Goal: Transaction & Acquisition: Purchase product/service

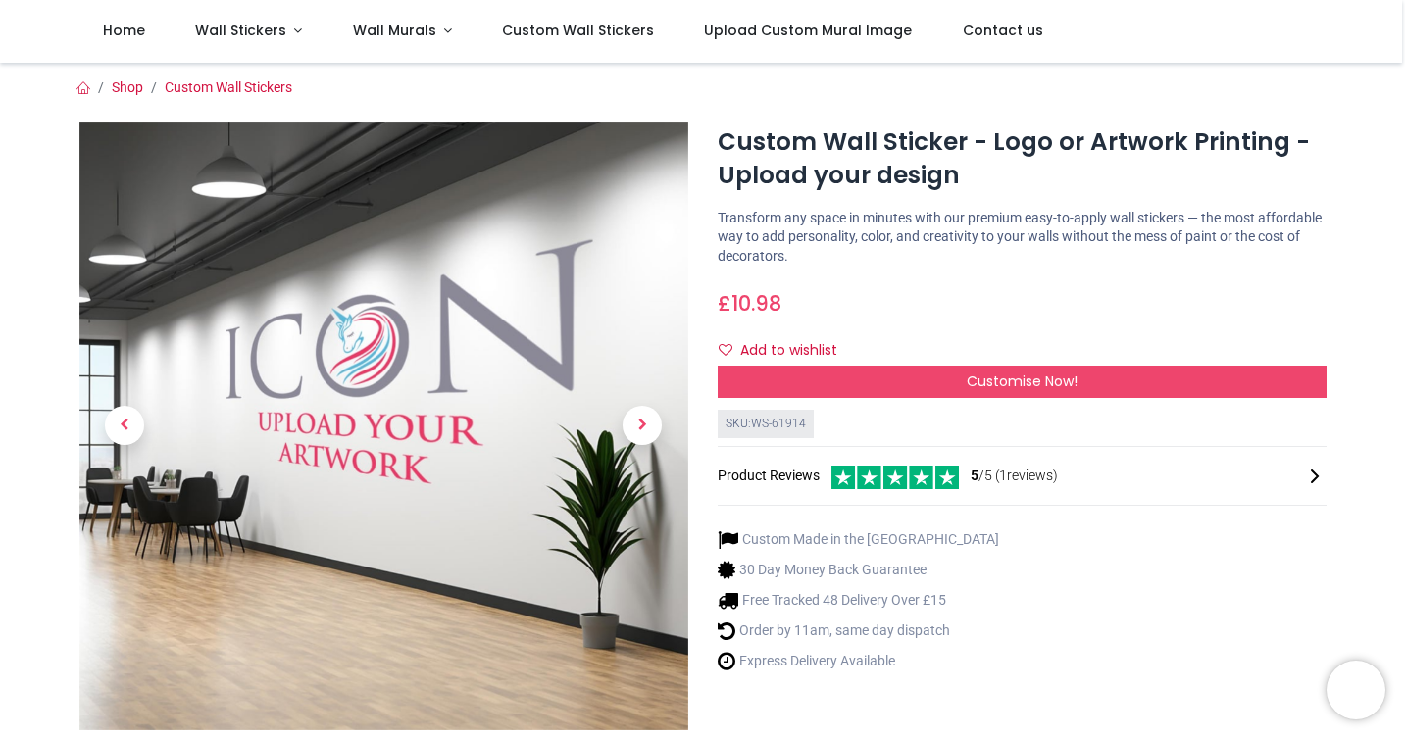
scroll to position [136, 0]
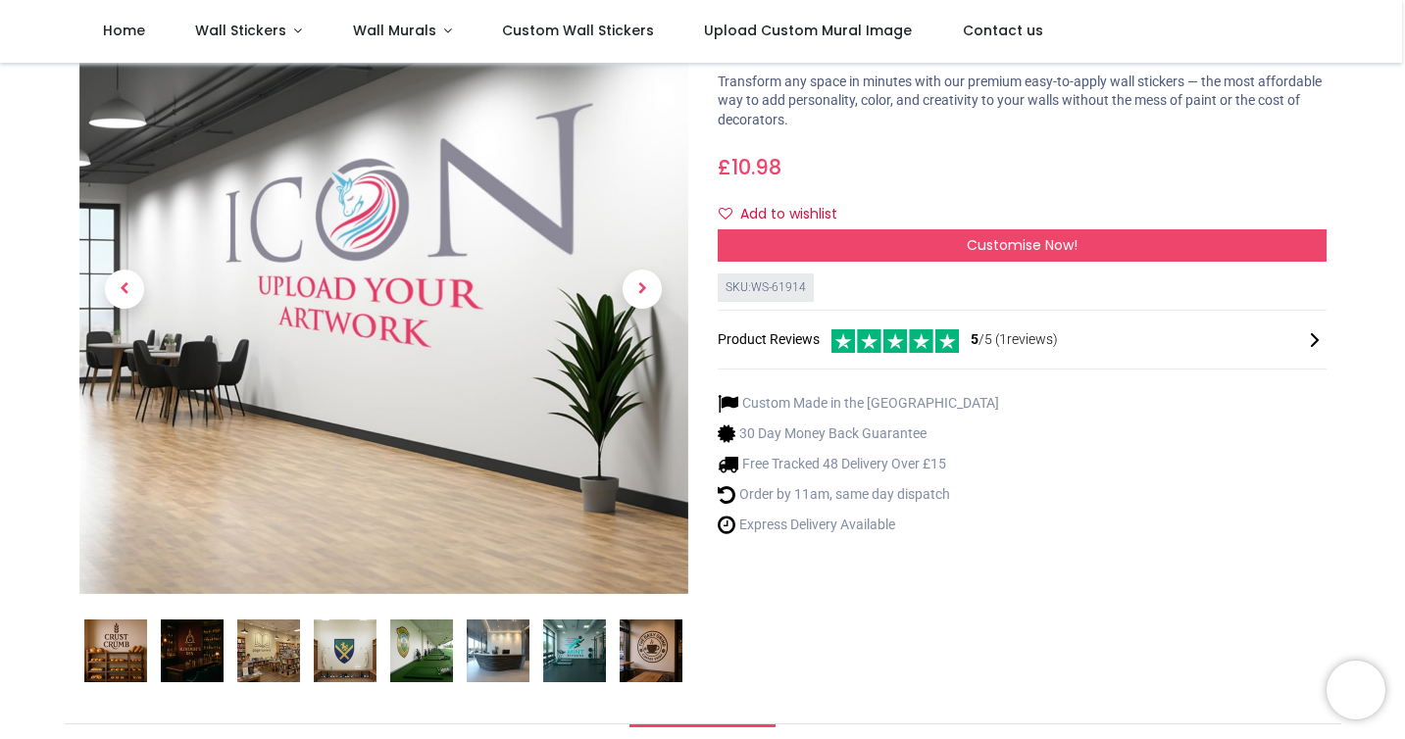
click at [92, 644] on img at bounding box center [115, 651] width 63 height 63
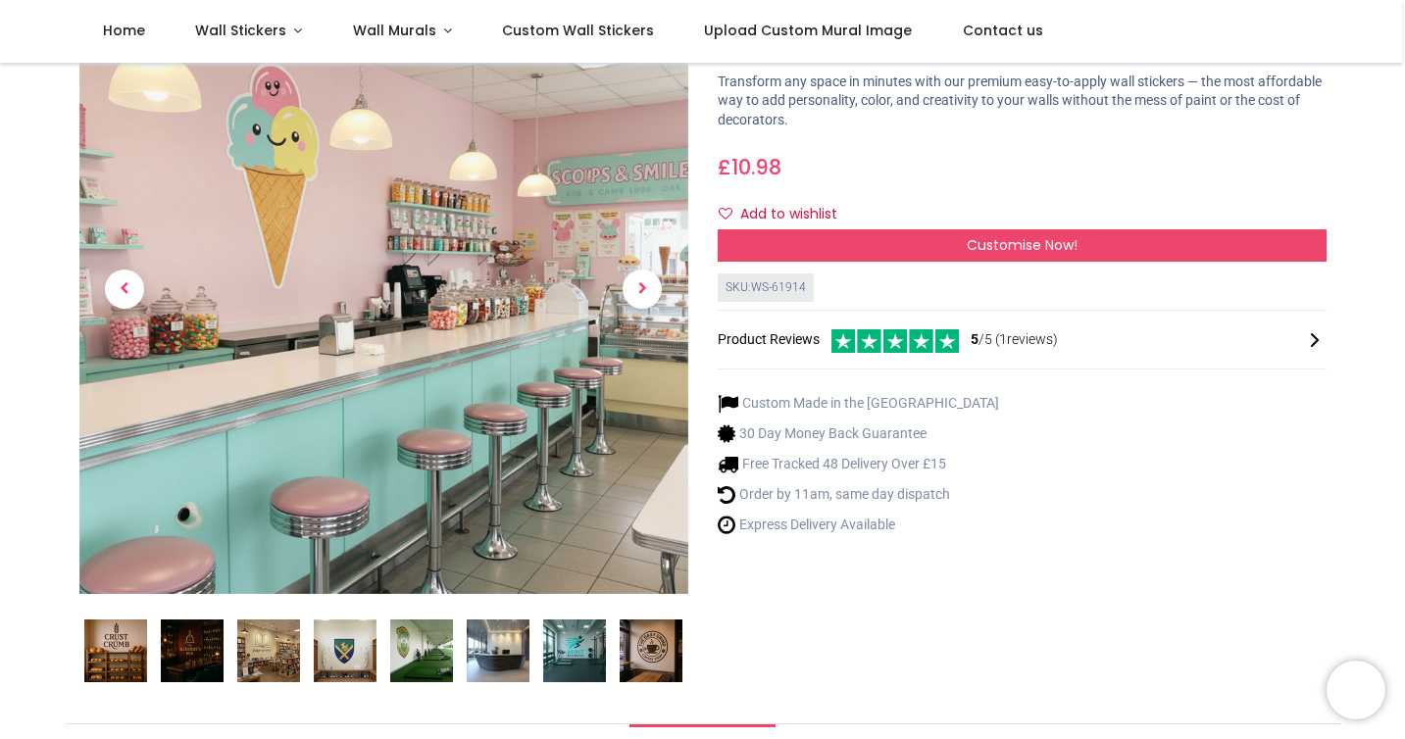
click at [202, 639] on img at bounding box center [192, 651] width 63 height 63
click at [213, 634] on img at bounding box center [192, 651] width 63 height 63
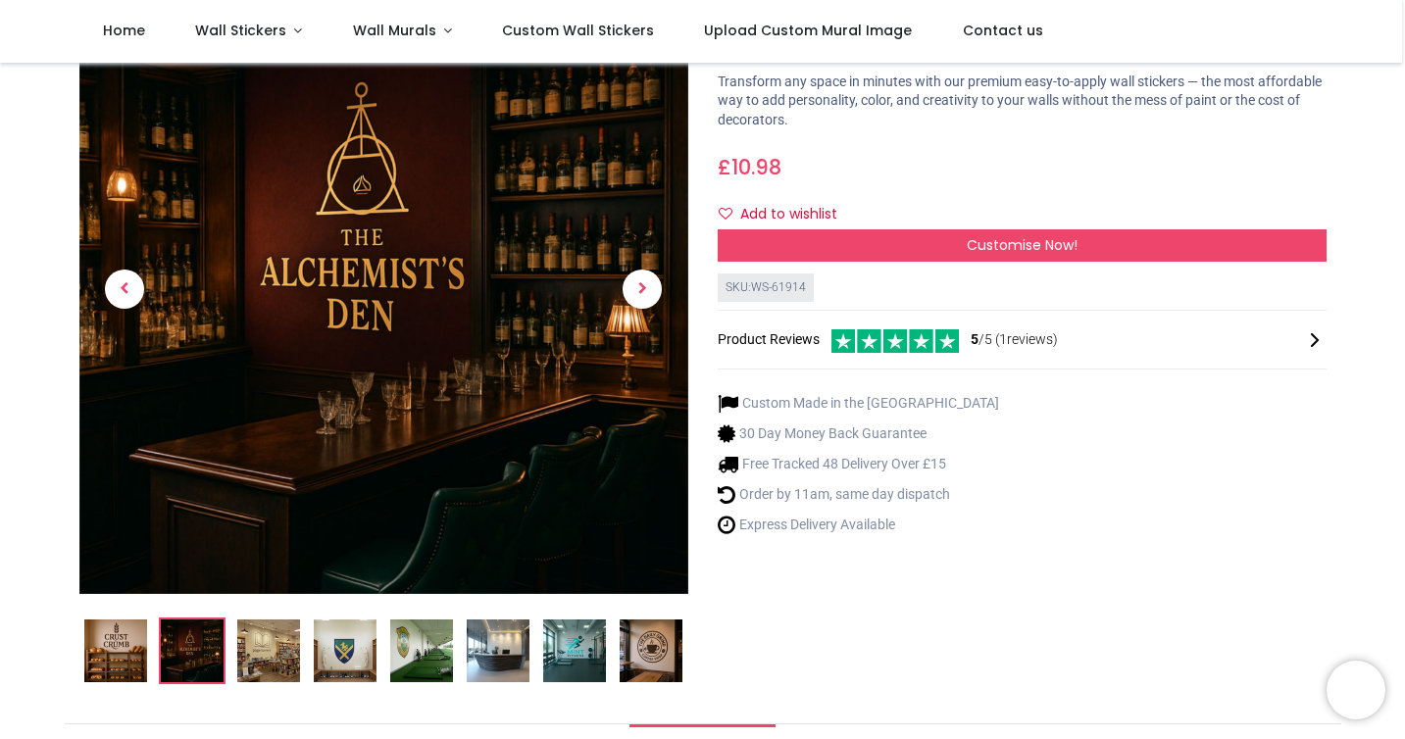
click at [301, 644] on ol at bounding box center [383, 651] width 609 height 67
click at [320, 649] on img at bounding box center [345, 651] width 63 height 63
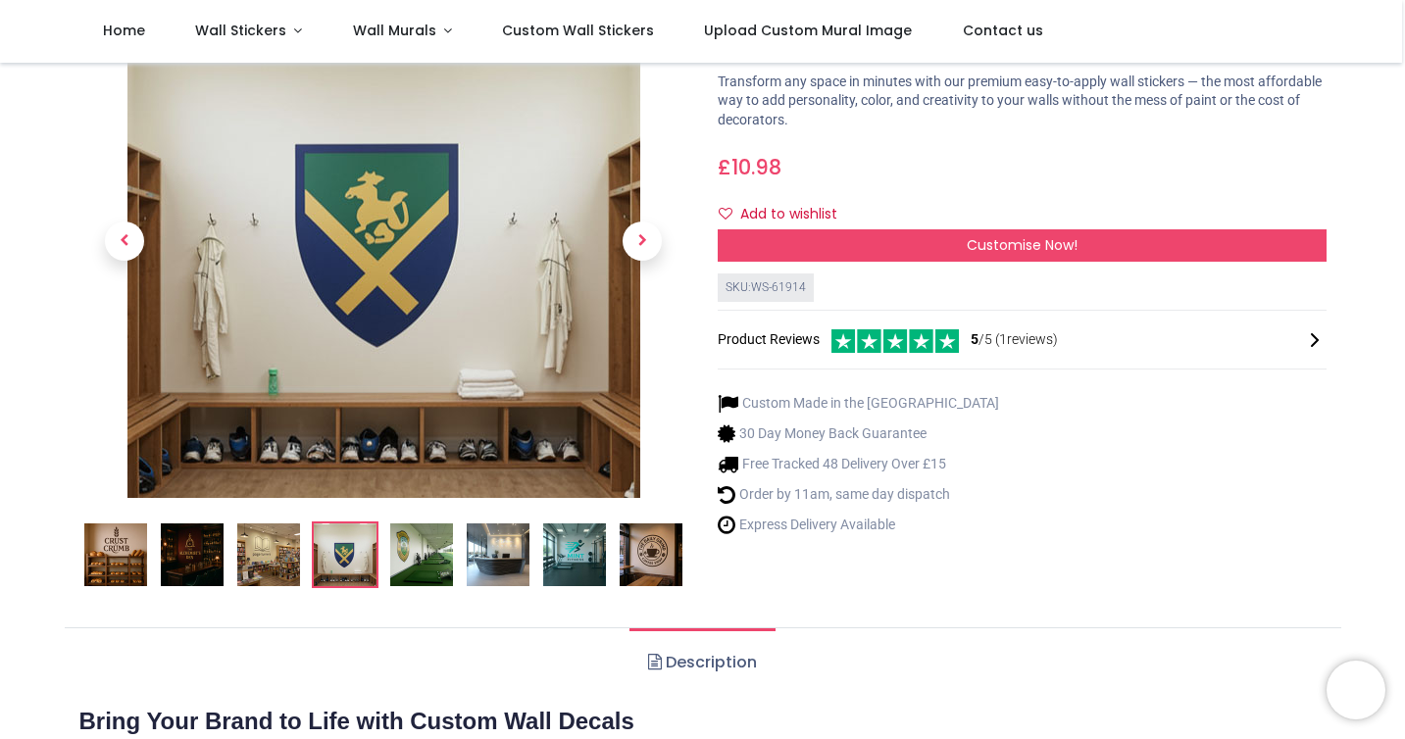
click at [431, 576] on img at bounding box center [421, 555] width 63 height 63
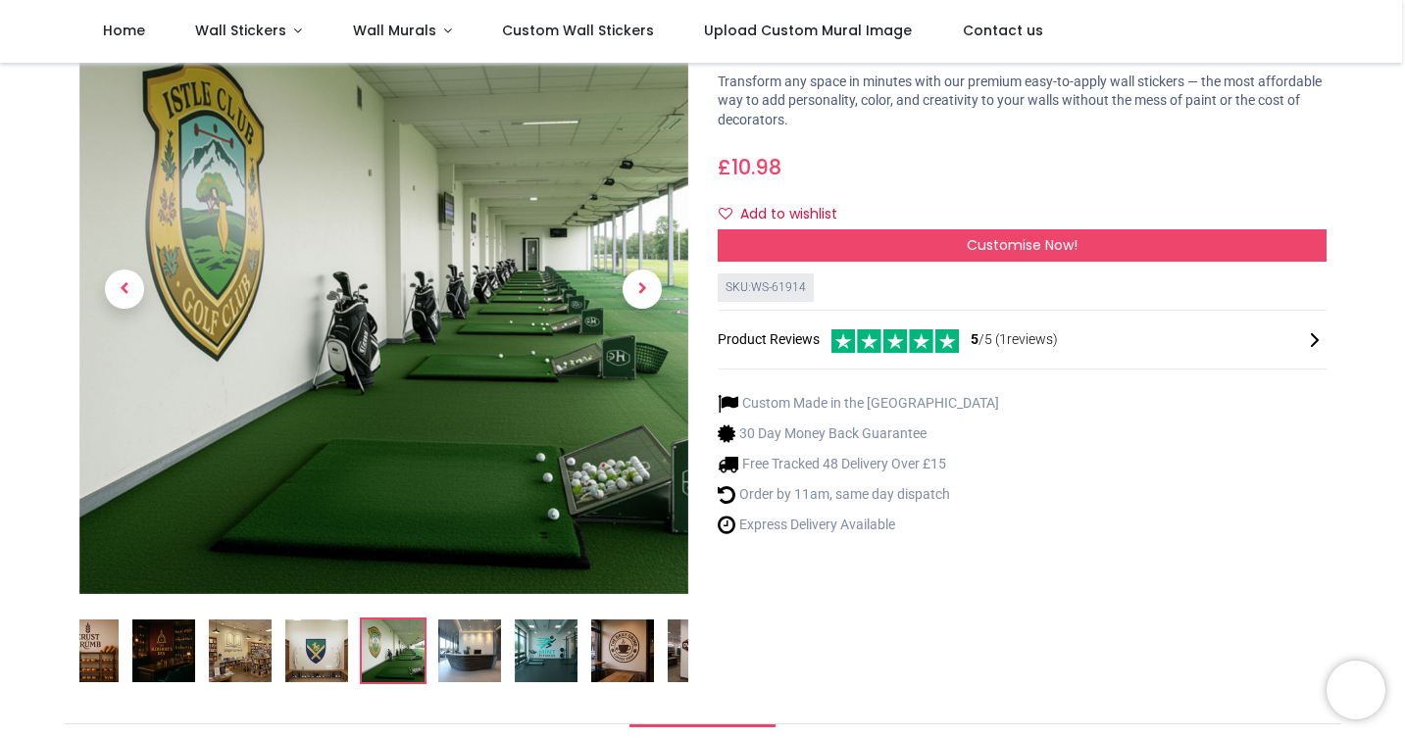
click at [461, 630] on img at bounding box center [469, 651] width 63 height 63
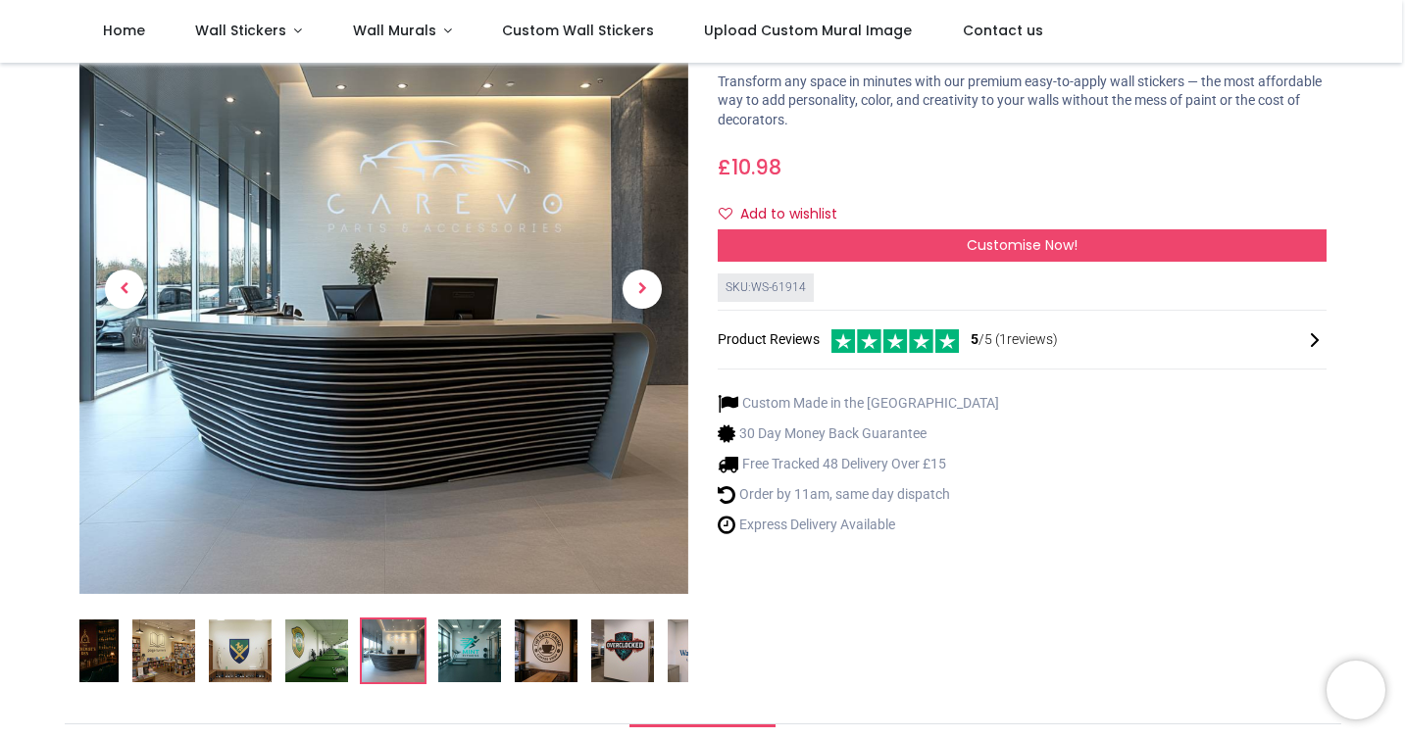
click at [483, 645] on img at bounding box center [469, 651] width 63 height 63
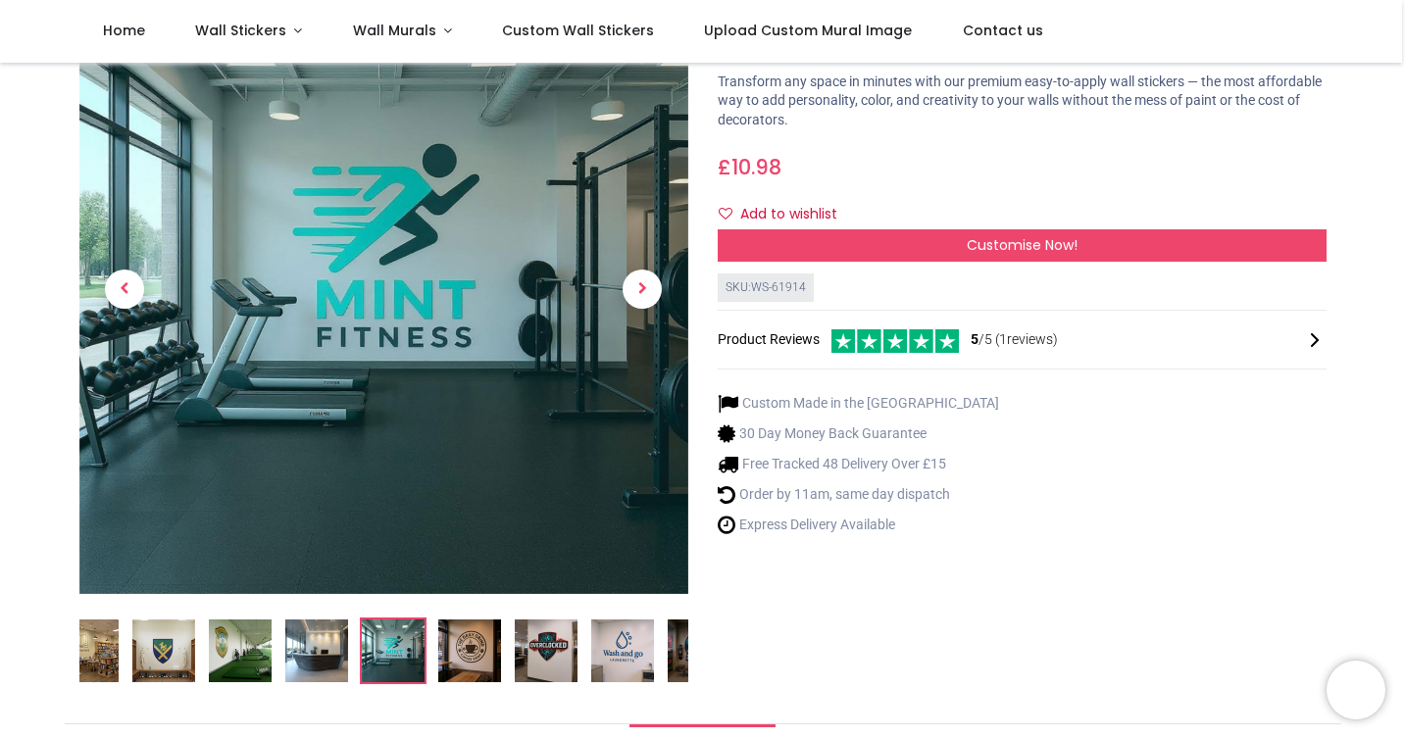
click at [491, 647] on img at bounding box center [469, 651] width 63 height 63
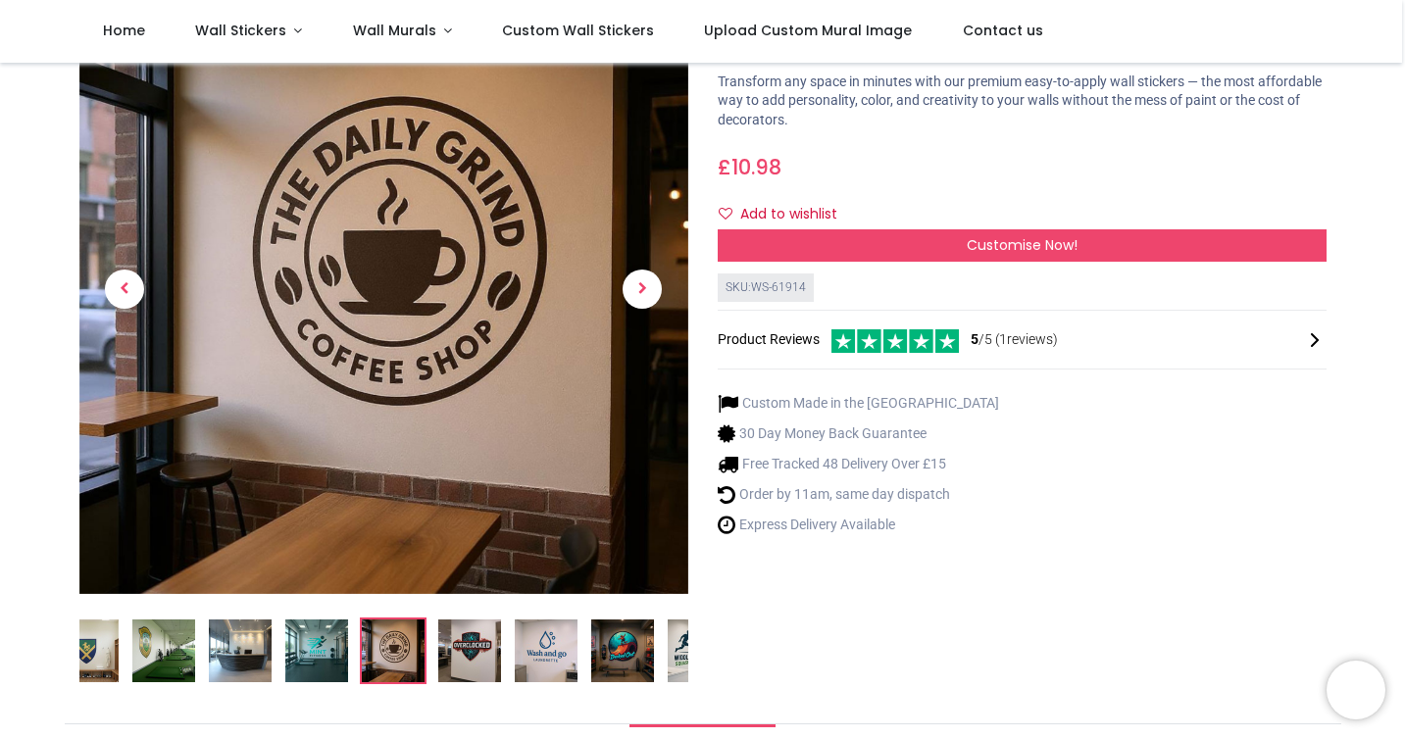
click at [487, 649] on img at bounding box center [469, 651] width 63 height 63
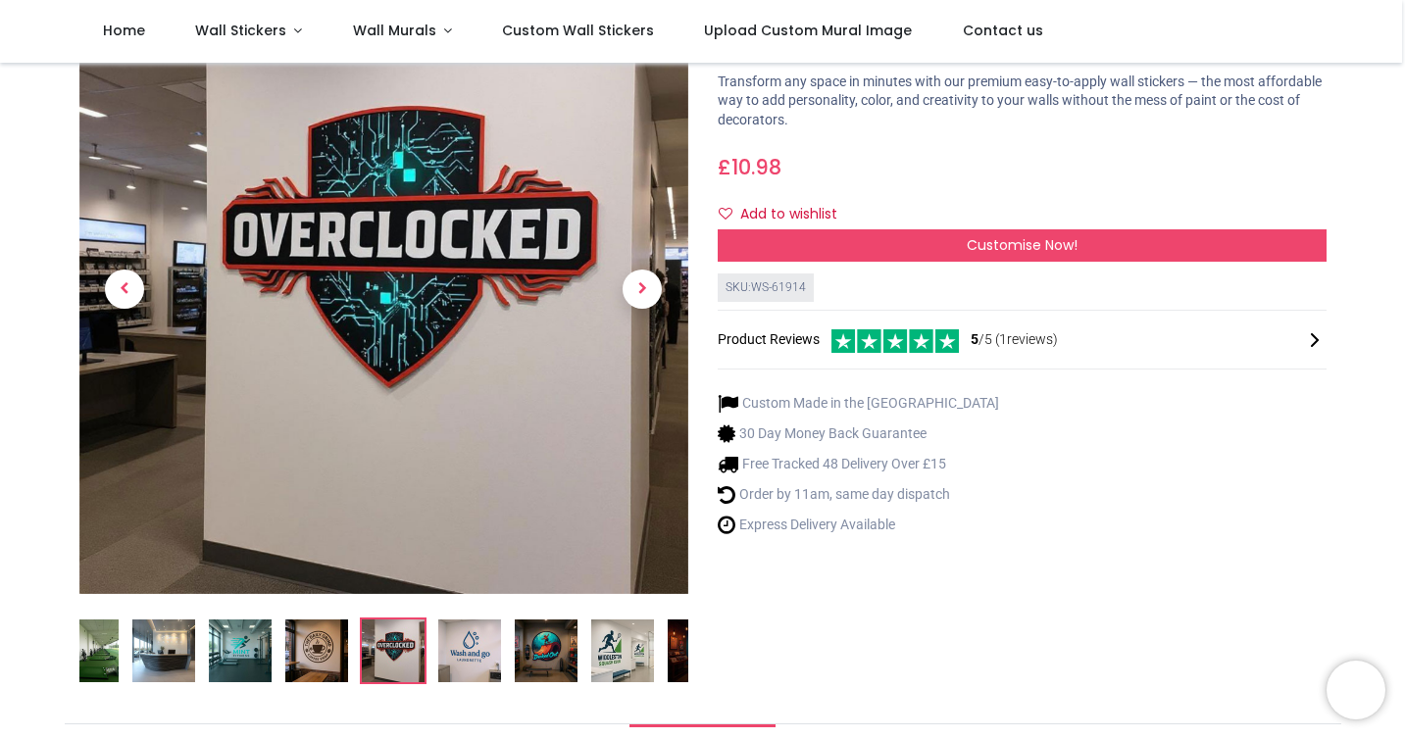
click at [487, 649] on img at bounding box center [469, 651] width 63 height 63
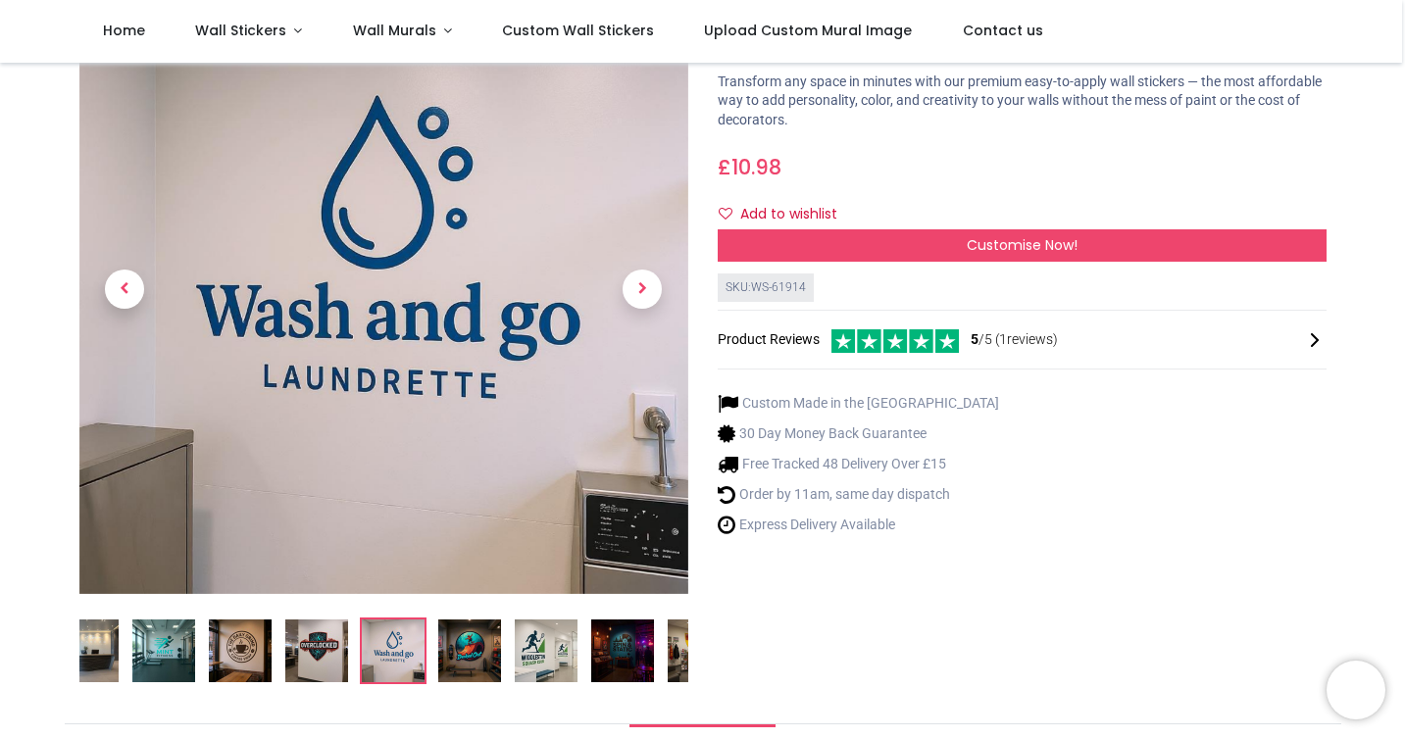
click at [494, 650] on img at bounding box center [469, 651] width 63 height 63
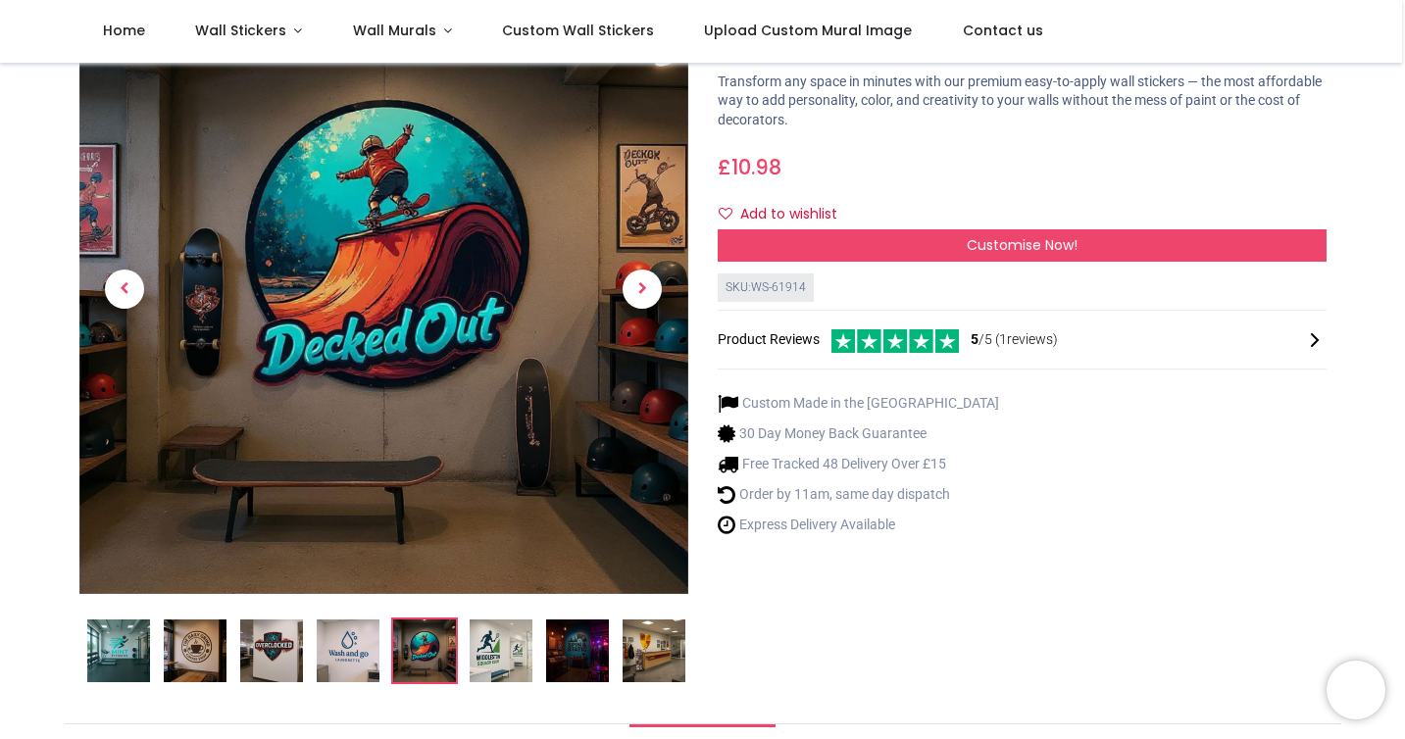
click at [502, 650] on img at bounding box center [501, 651] width 63 height 63
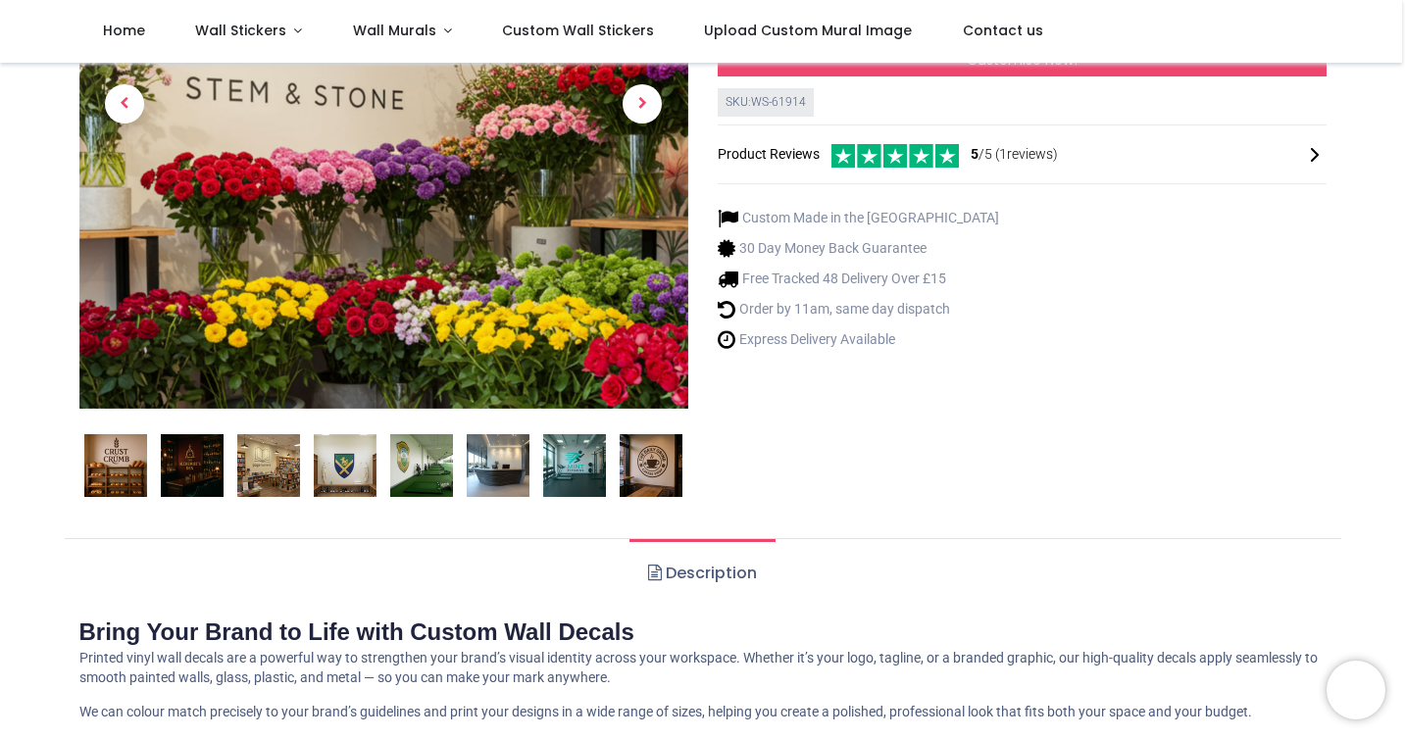
scroll to position [113, 0]
